Goal: Task Accomplishment & Management: Manage account settings

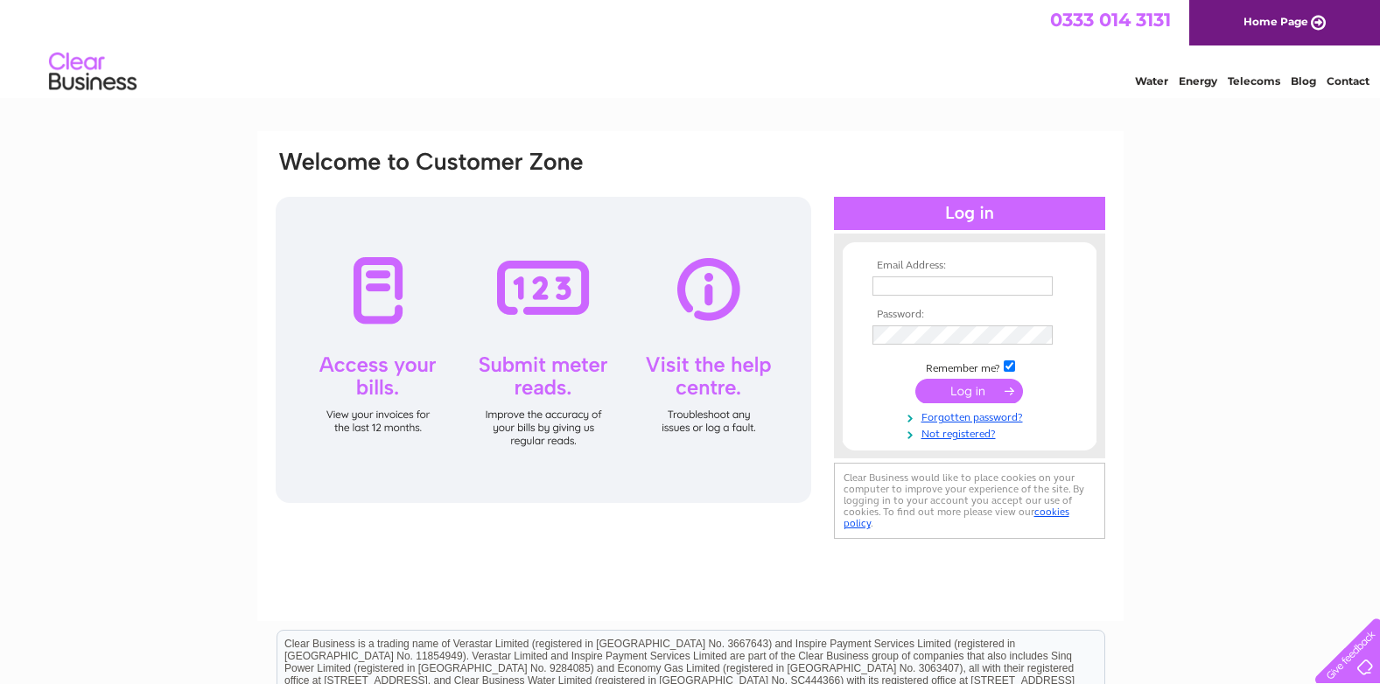
type input "dave@roxeymouldings.co.uk"
click at [985, 390] on input "submit" at bounding box center [969, 391] width 108 height 24
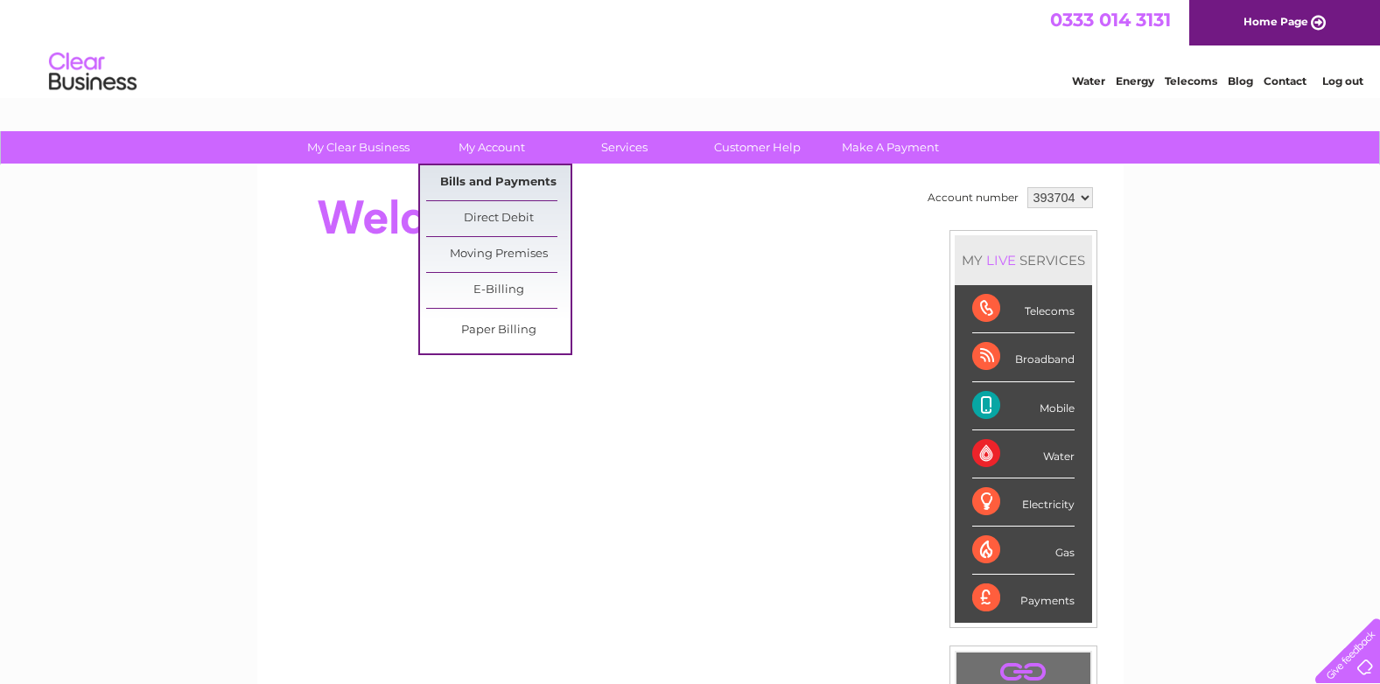
click at [485, 183] on link "Bills and Payments" at bounding box center [498, 182] width 144 height 35
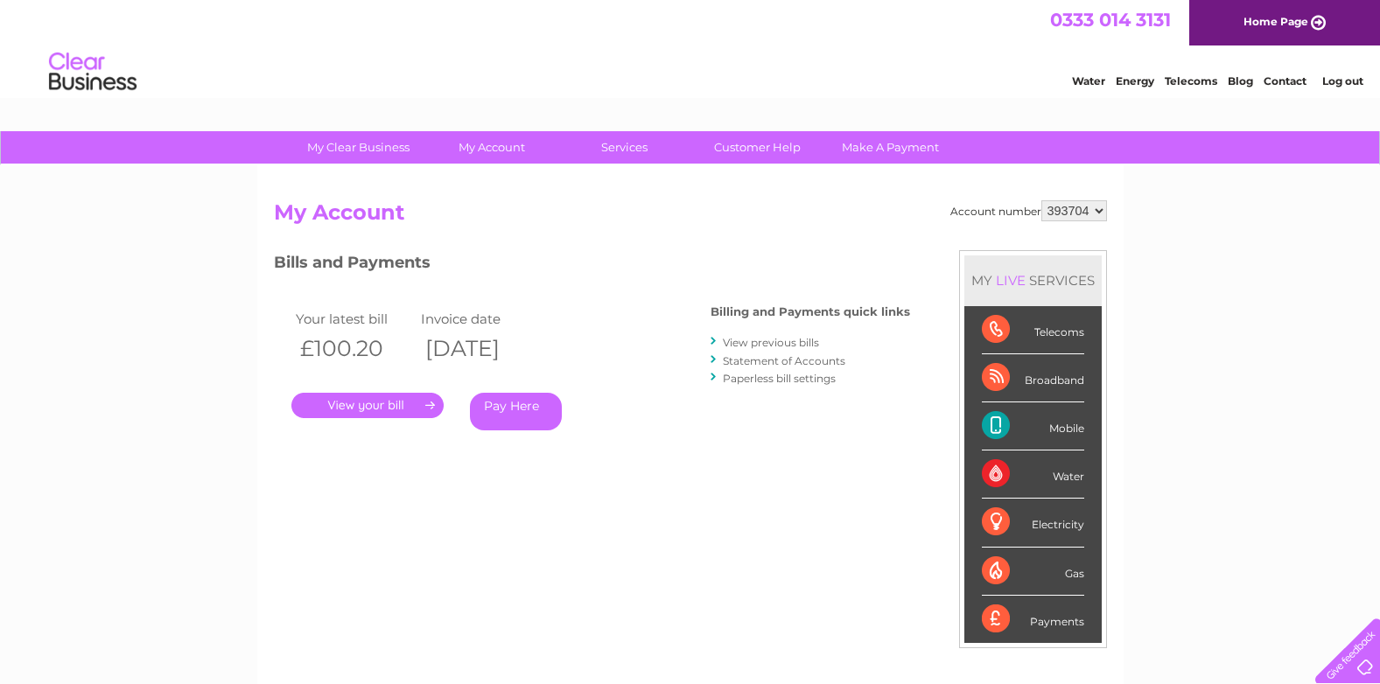
click at [347, 404] on link "." at bounding box center [367, 405] width 152 height 25
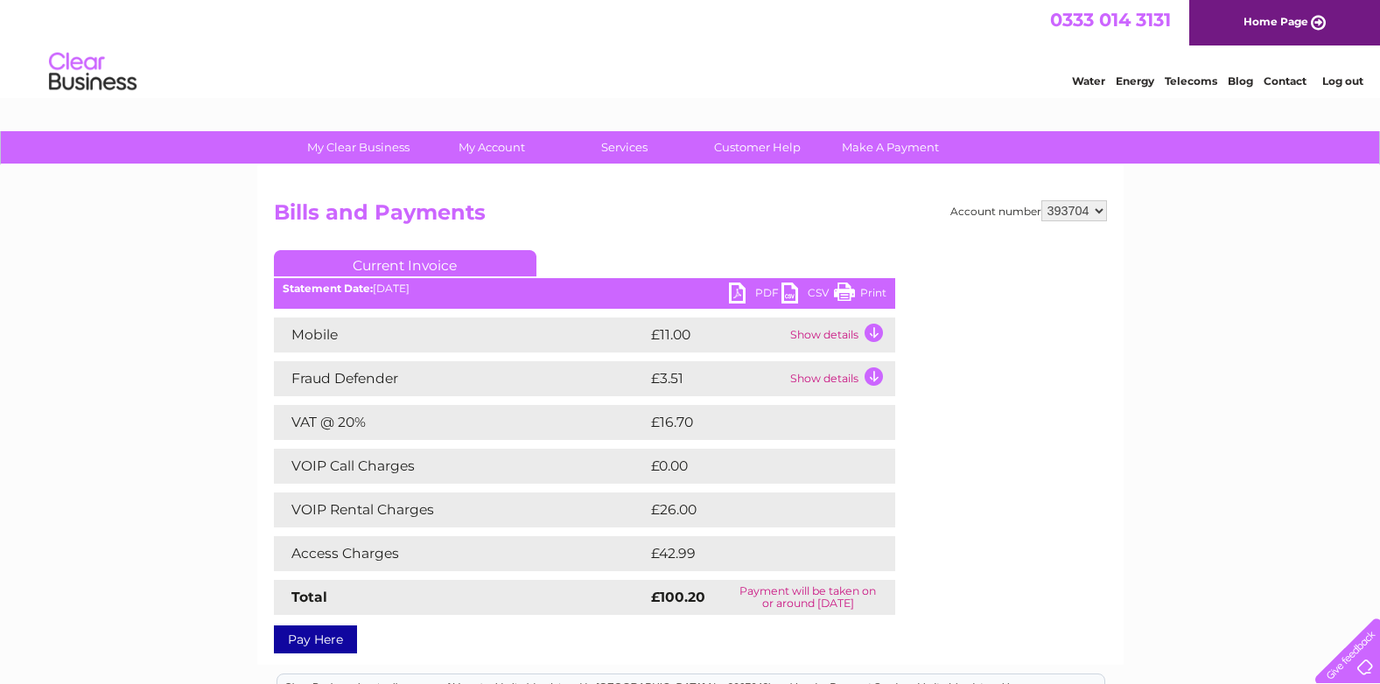
click at [744, 290] on link "PDF" at bounding box center [755, 295] width 52 height 25
